Goal: Information Seeking & Learning: Find specific fact

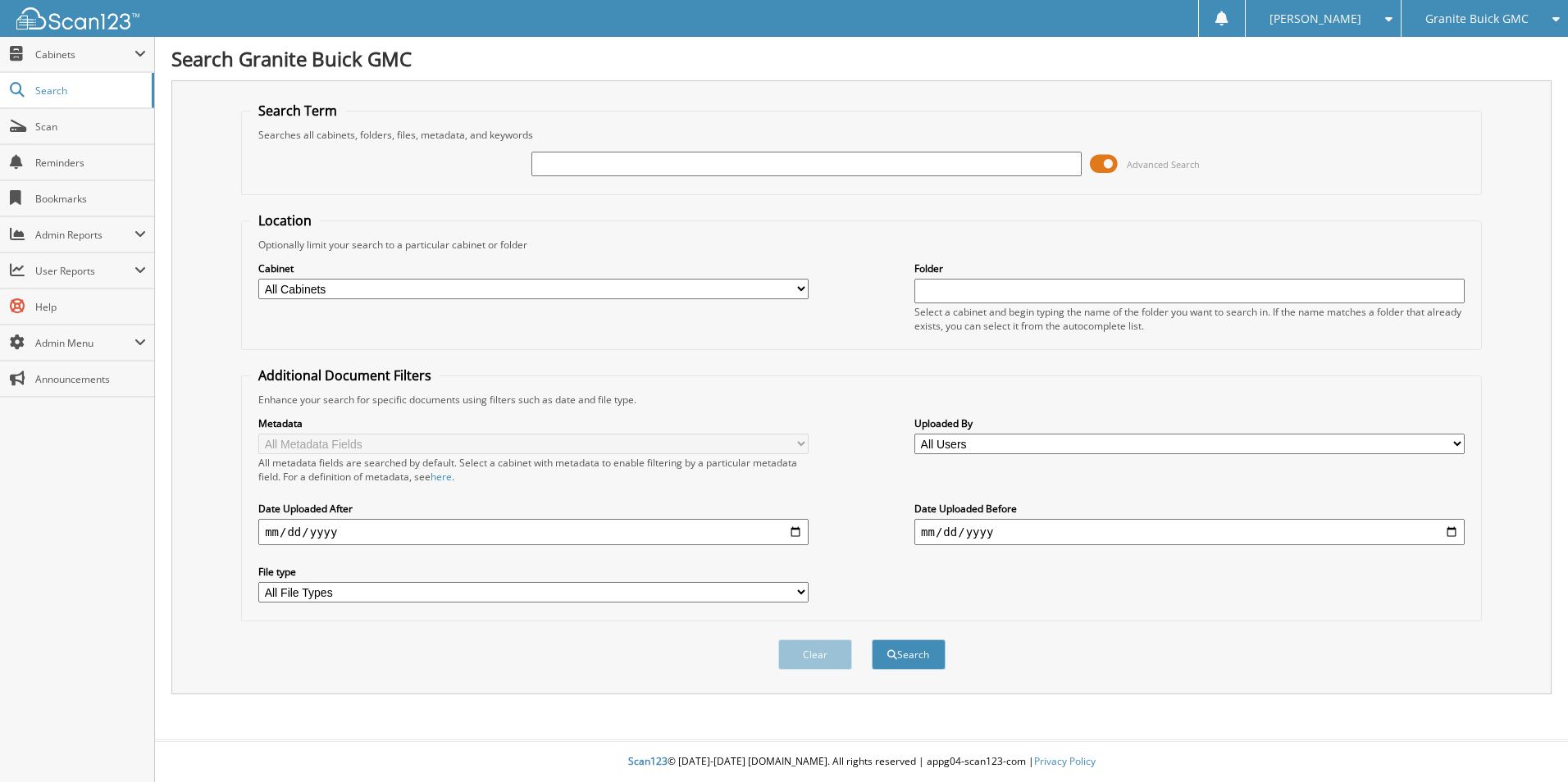
click at [832, 158] on input "text" at bounding box center [807, 163] width 551 height 25
type input "na32602"
click at [927, 651] on button "Search" at bounding box center [909, 654] width 73 height 30
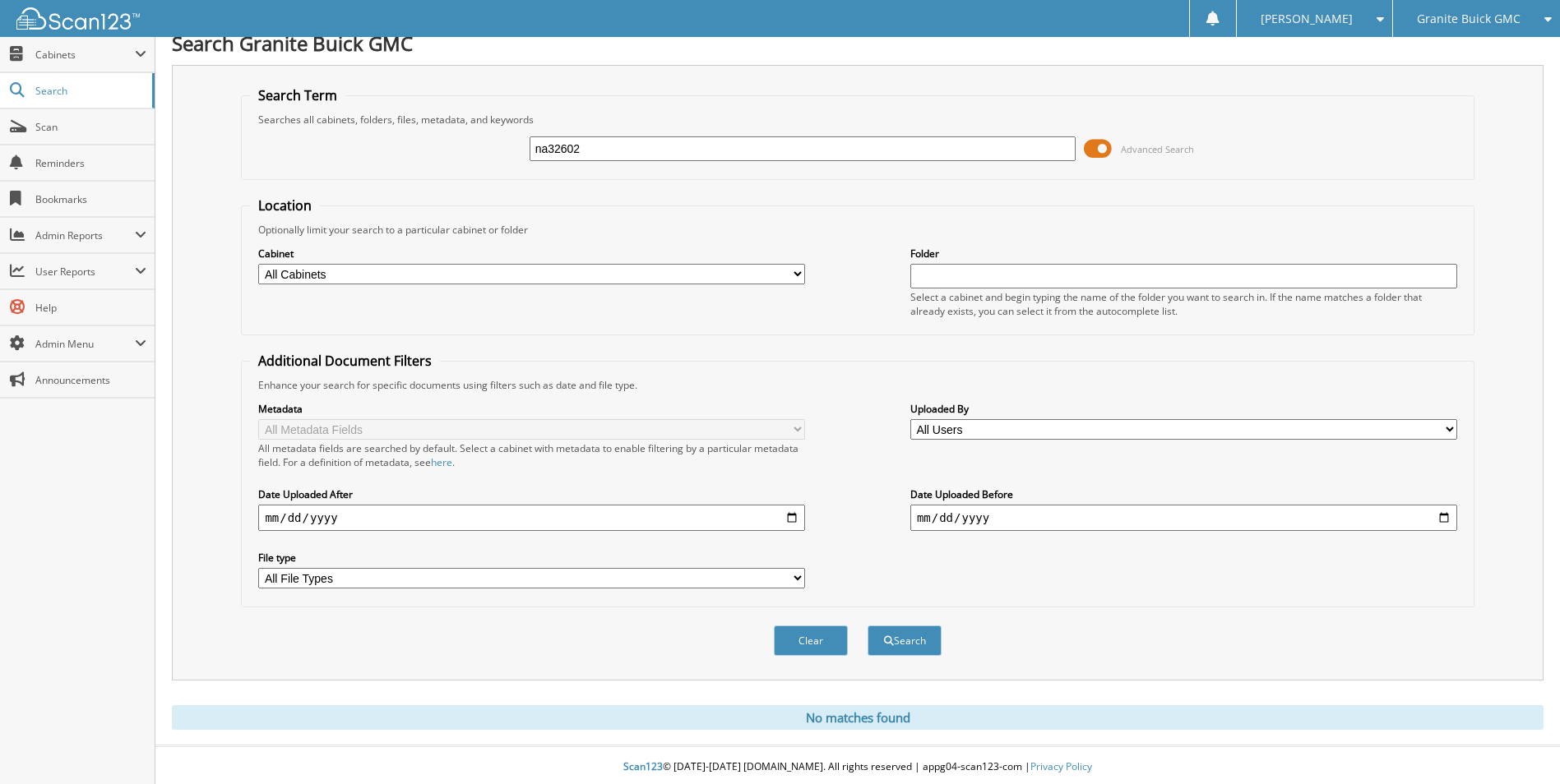
scroll to position [19, 0]
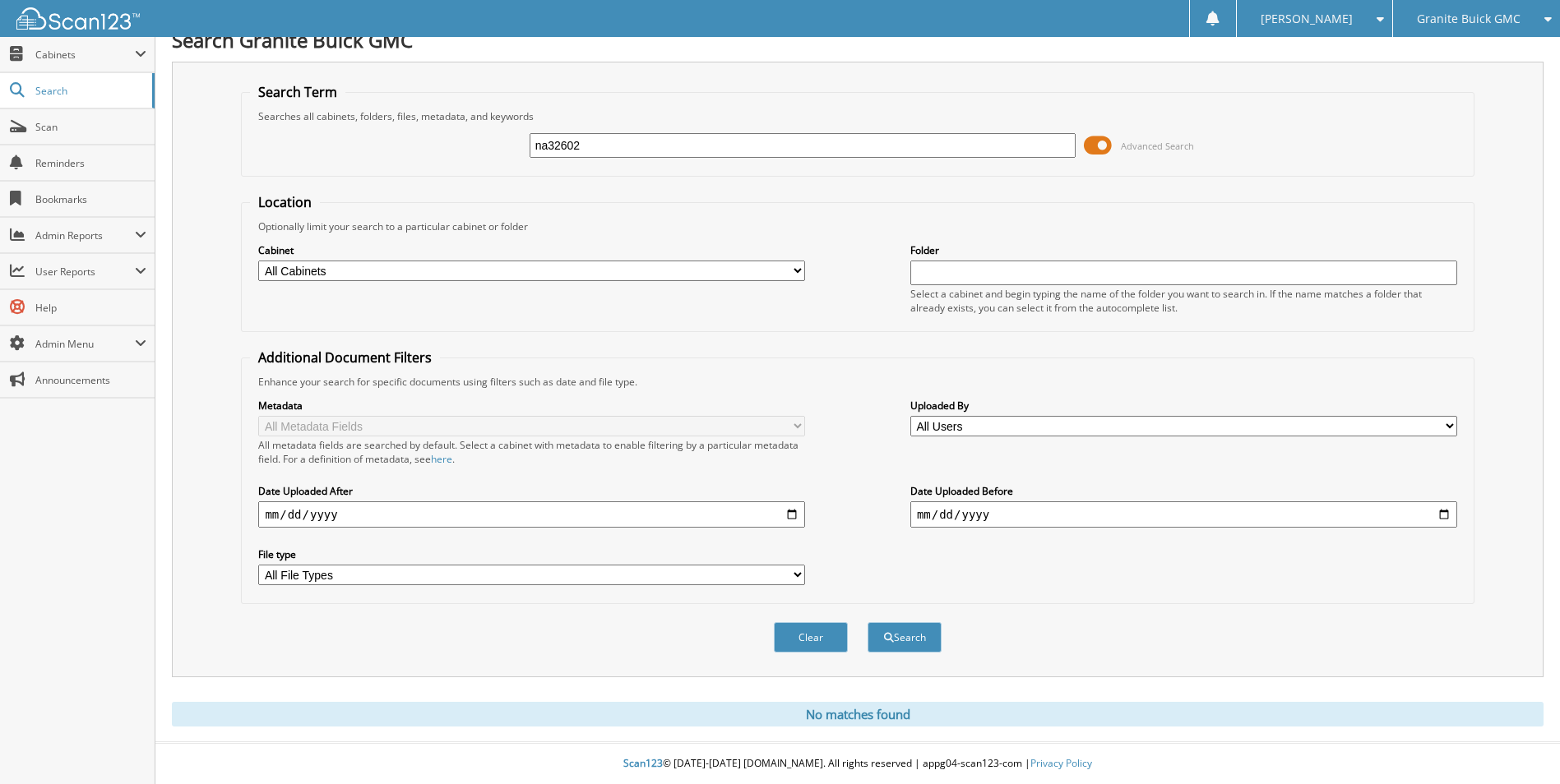
click at [784, 263] on select "All Cabinets 2021 PAYROLL TIME SHEETS 2022 PAYROLL BATCHES 2022 PAYROLL TIME SH…" at bounding box center [532, 271] width 547 height 20
select select "40913"
click at [259, 260] on select "All Cabinets 2021 PAYROLL TIME SHEETS 2022 PAYROLL BATCHES 2022 PAYROLL TIME SH…" at bounding box center [532, 271] width 547 height 20
click at [920, 644] on button "Search" at bounding box center [905, 637] width 74 height 30
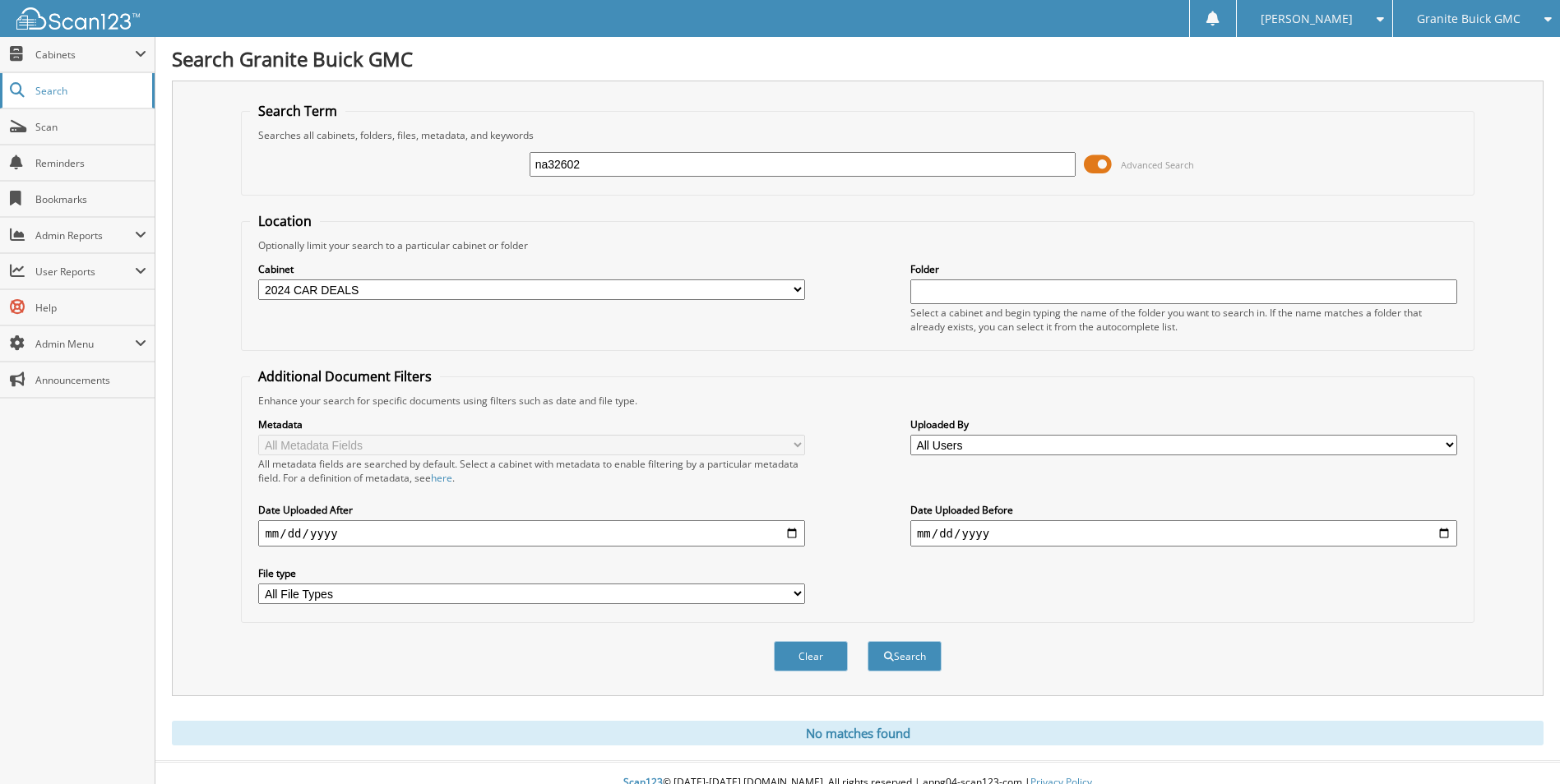
click at [62, 91] on span "Search" at bounding box center [89, 90] width 109 height 14
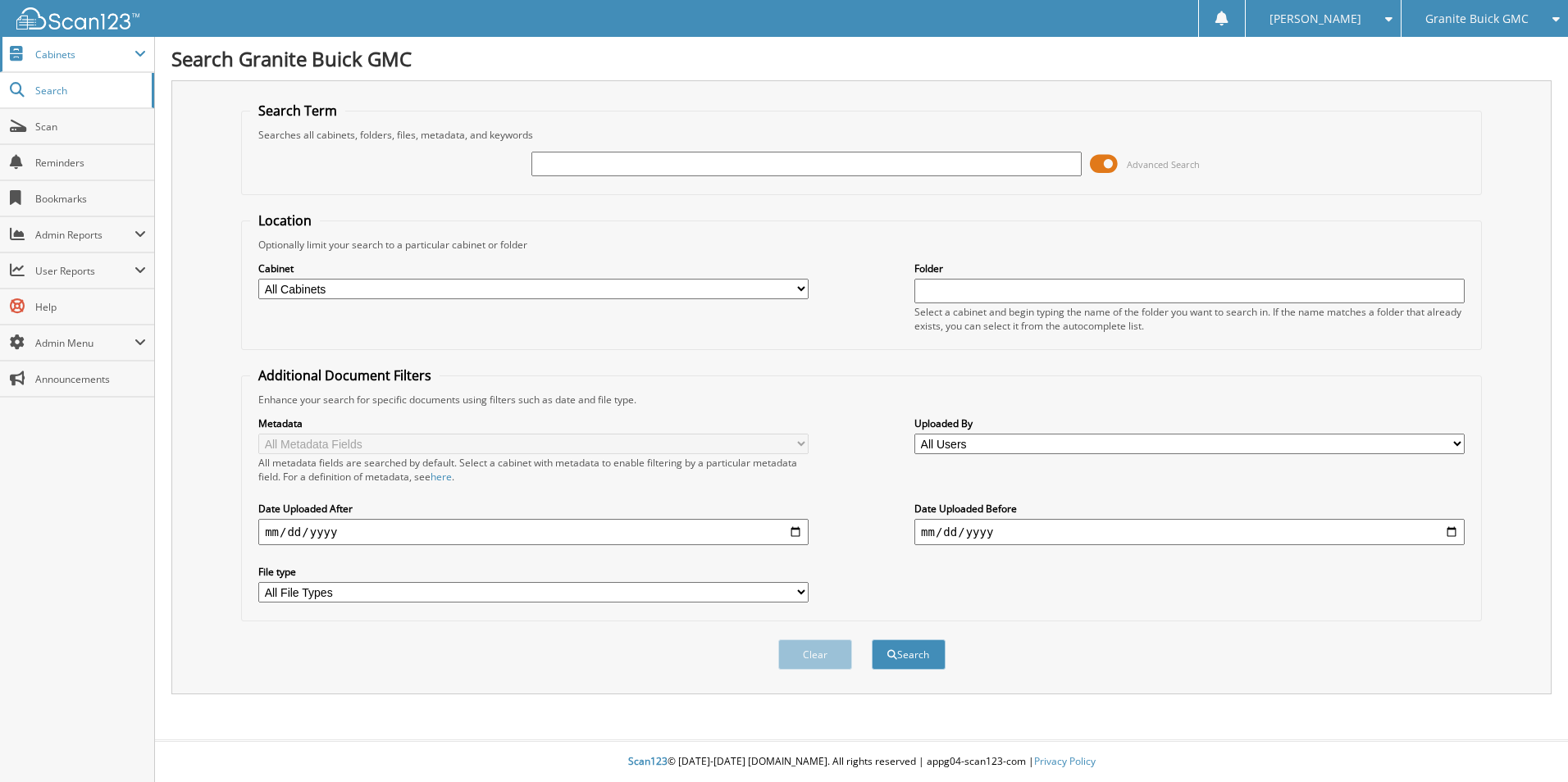
click at [111, 53] on span "Cabinets" at bounding box center [84, 54] width 99 height 14
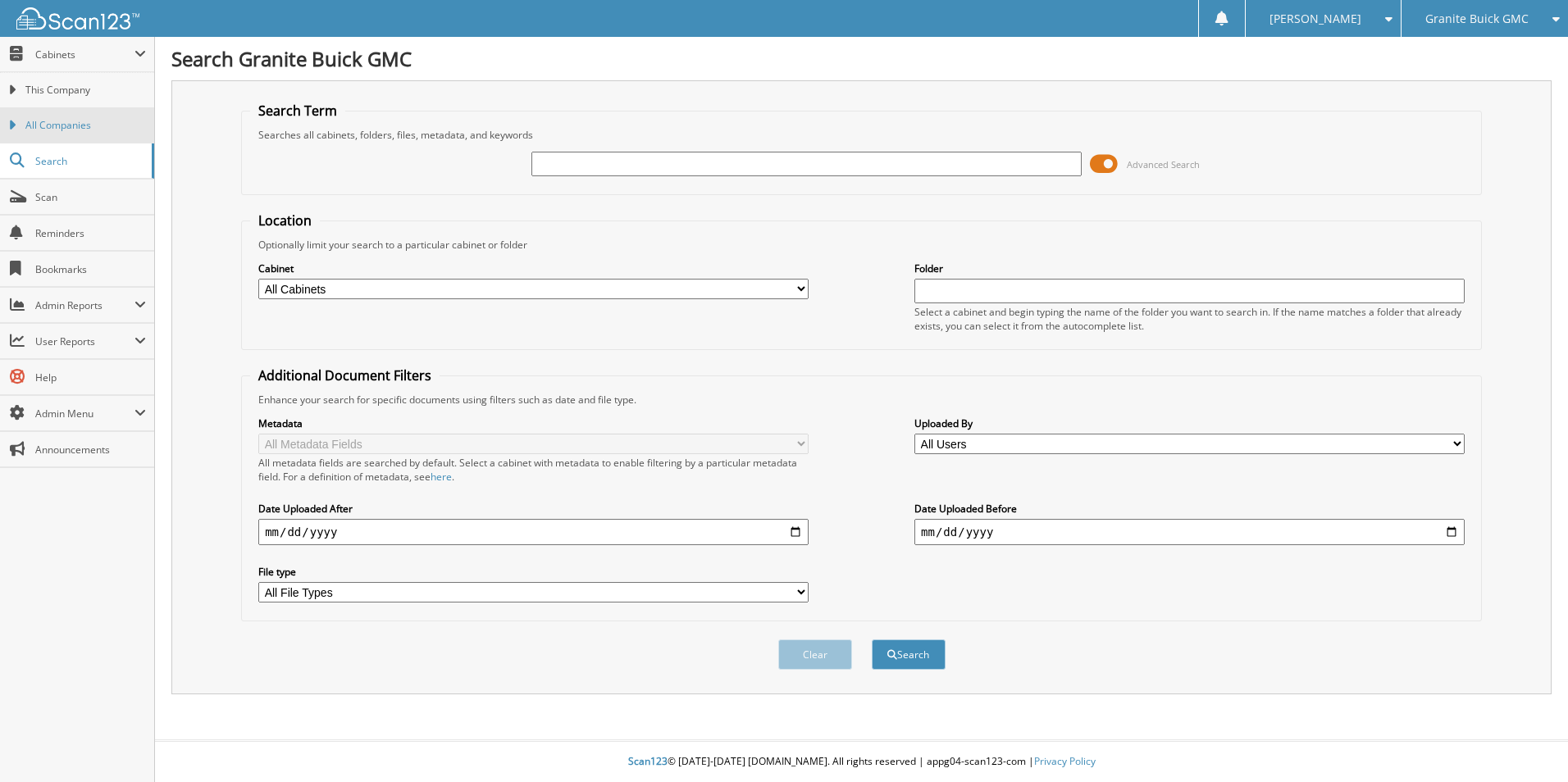
click at [82, 127] on span "All Companies" at bounding box center [85, 126] width 120 height 15
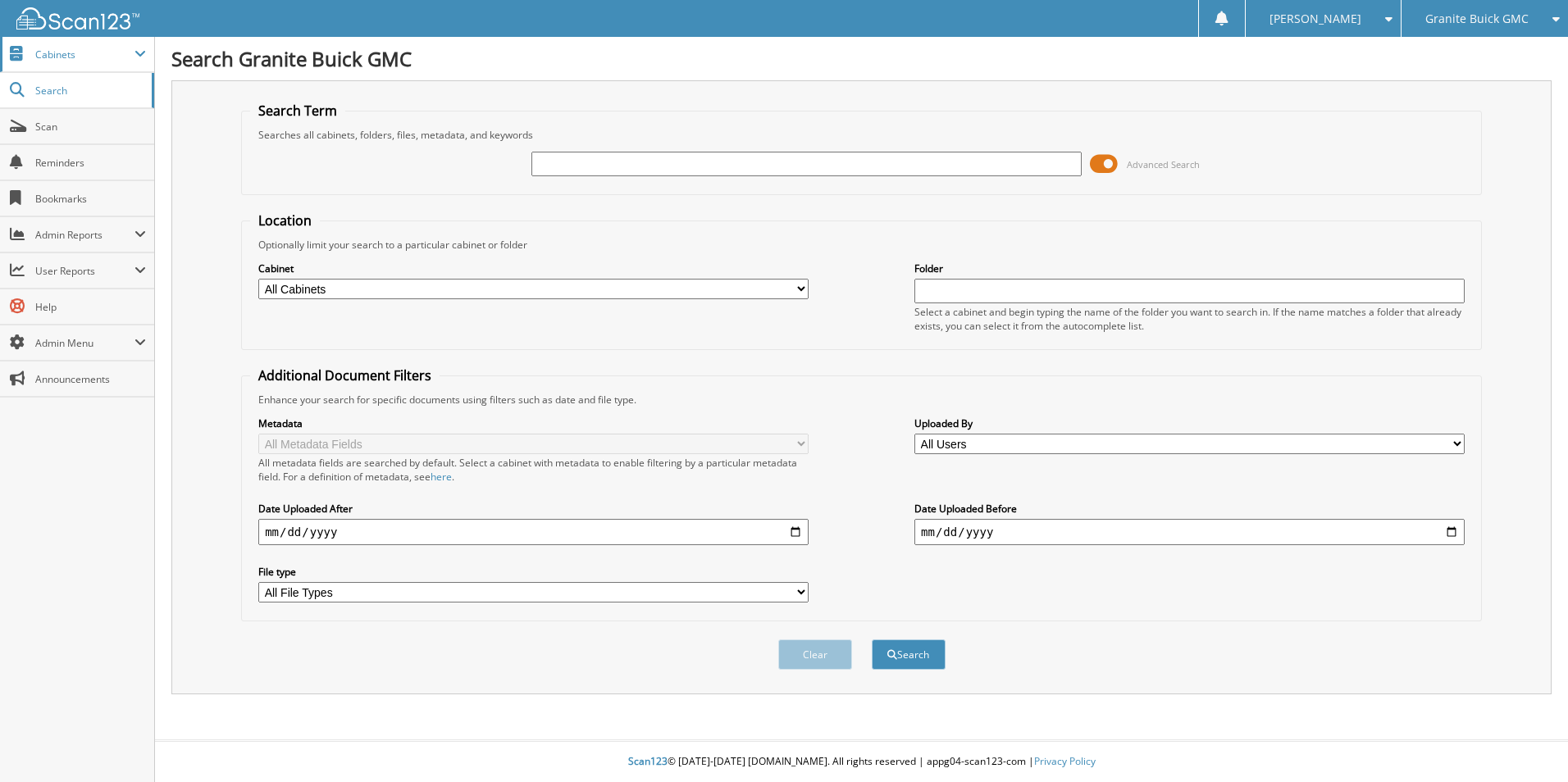
click at [123, 55] on span "Cabinets" at bounding box center [84, 54] width 99 height 14
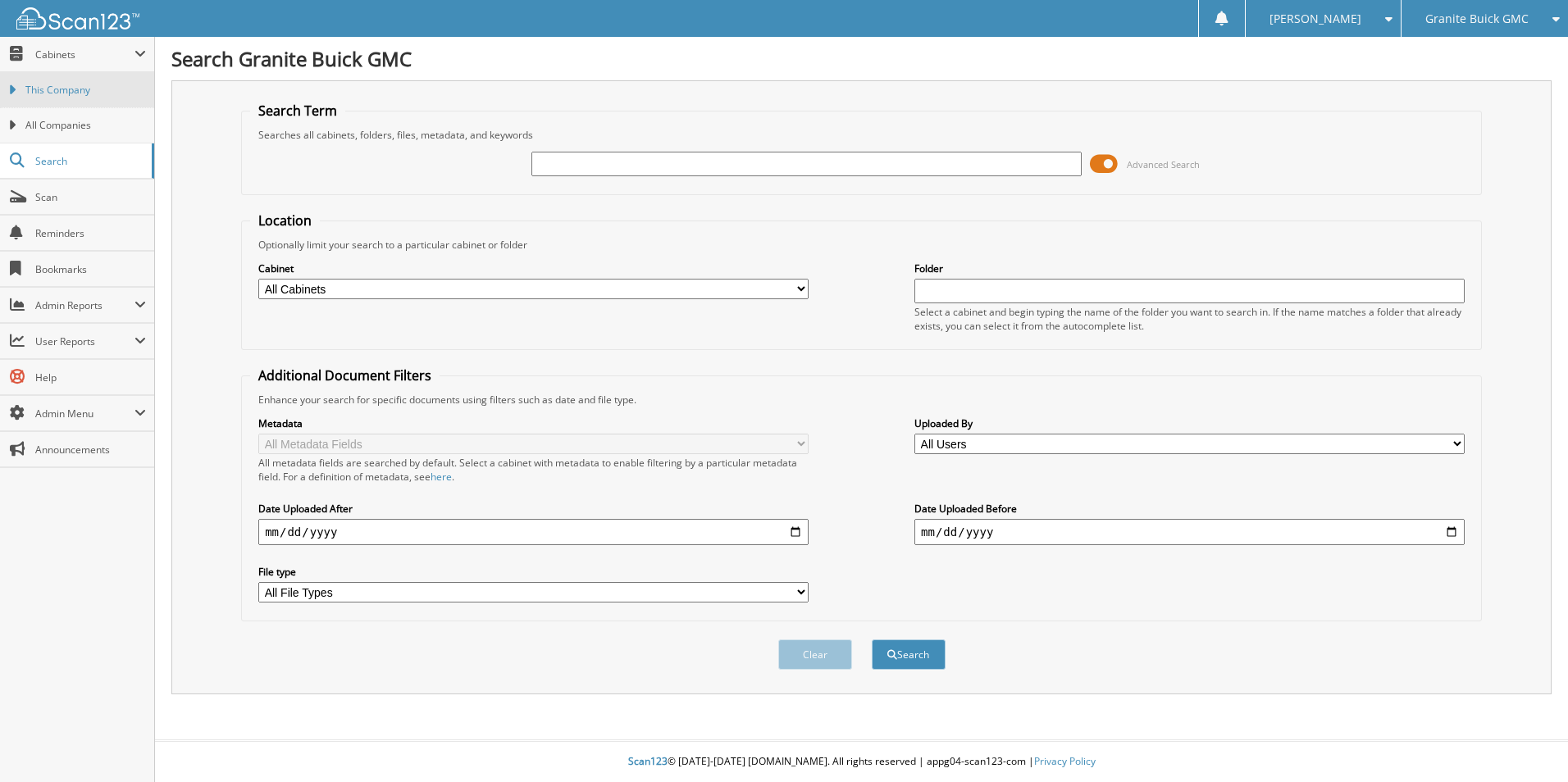
click at [105, 95] on span "This Company" at bounding box center [85, 90] width 120 height 15
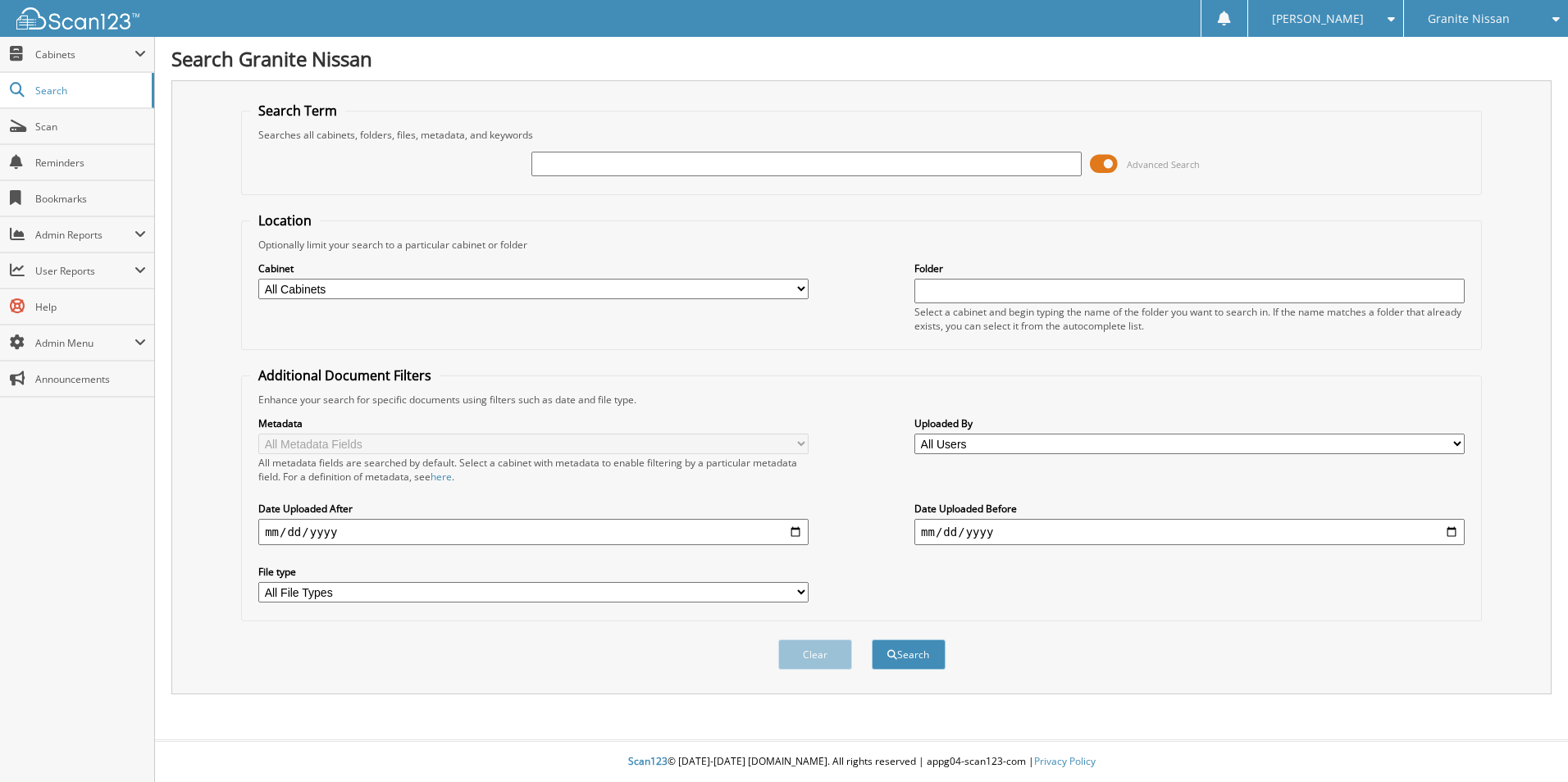
click at [594, 165] on input "text" at bounding box center [807, 163] width 551 height 25
type input "na32602"
click at [905, 654] on button "Search" at bounding box center [909, 654] width 73 height 30
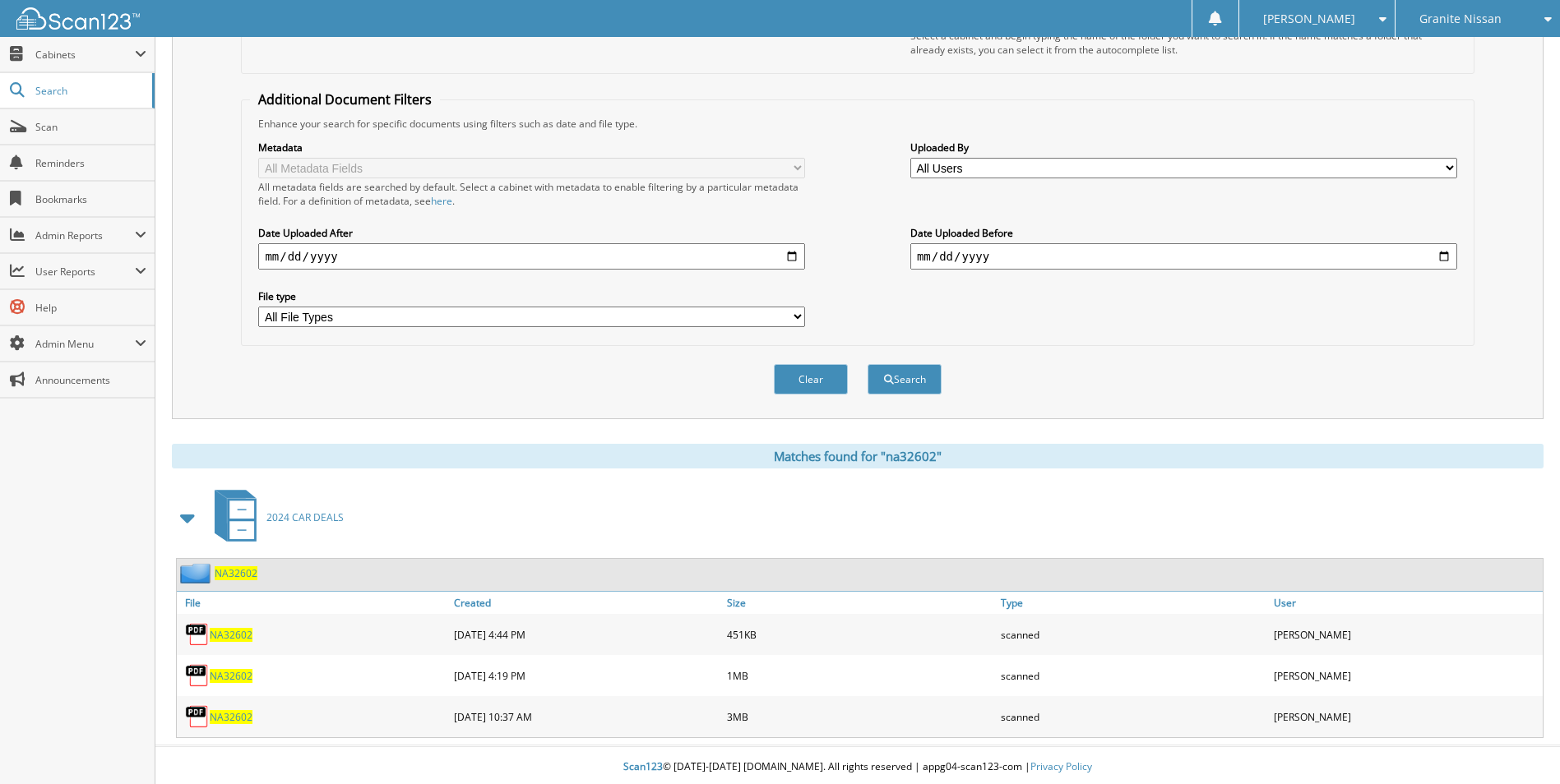
scroll to position [282, 0]
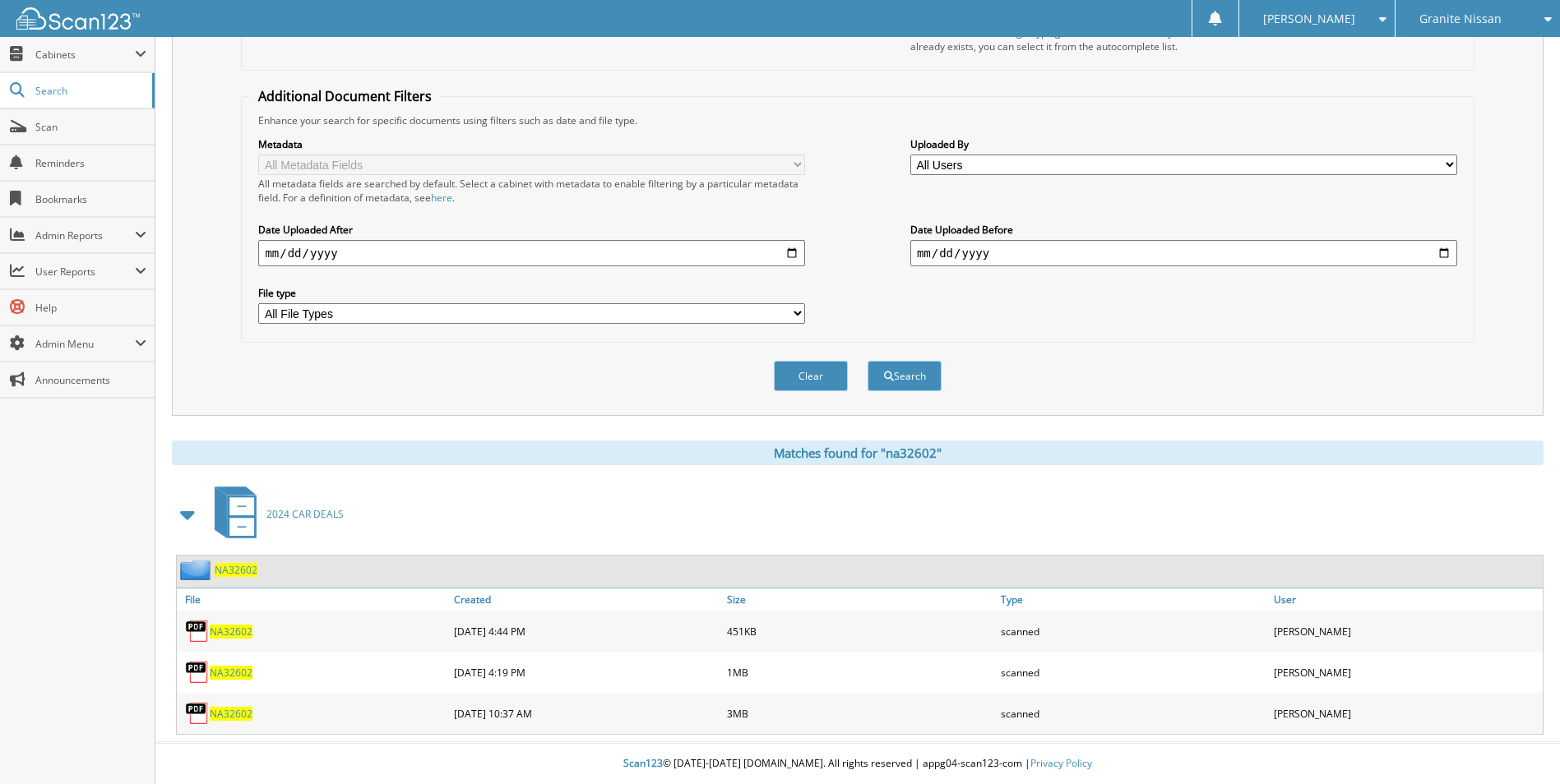
click at [222, 630] on span "NA32602" at bounding box center [231, 631] width 42 height 14
click at [239, 672] on span "NA32602" at bounding box center [231, 673] width 42 height 14
click at [239, 714] on span "NA32602" at bounding box center [231, 713] width 42 height 14
